Goal: Information Seeking & Learning: Learn about a topic

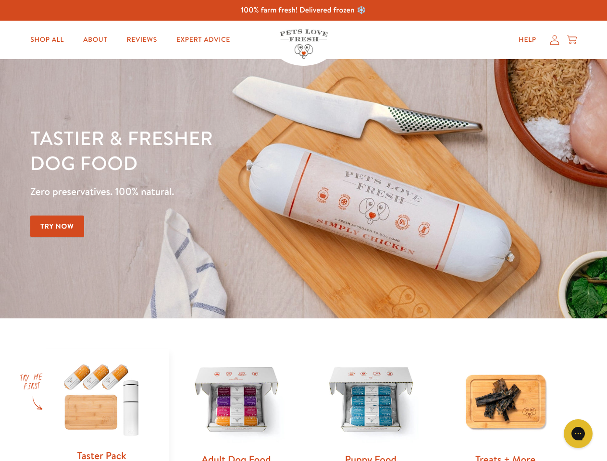
click at [303, 231] on div "Tastier & fresher dog food Zero preservatives. 100% natural. Try Now" at bounding box center [212, 188] width 364 height 127
click at [578, 434] on icon "Gorgias live chat" at bounding box center [577, 433] width 9 height 9
